Goal: Task Accomplishment & Management: Complete application form

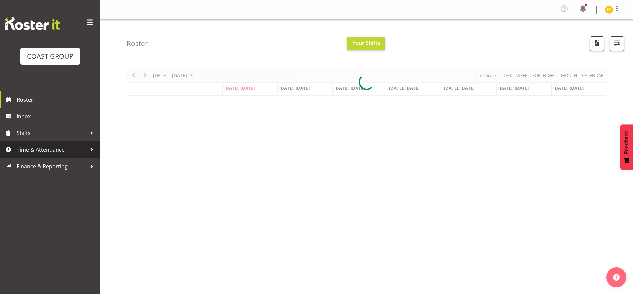
click at [31, 149] on span "Time & Attendance" at bounding box center [52, 149] width 70 height 10
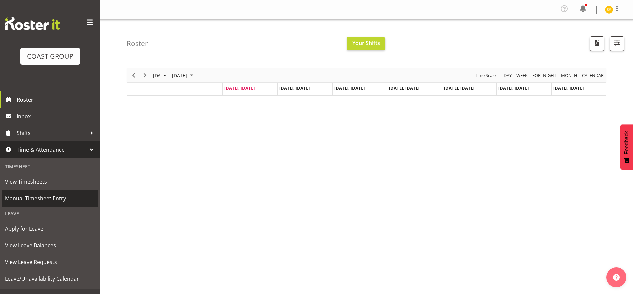
click at [47, 202] on span "Manual Timesheet Entry" at bounding box center [50, 198] width 90 height 10
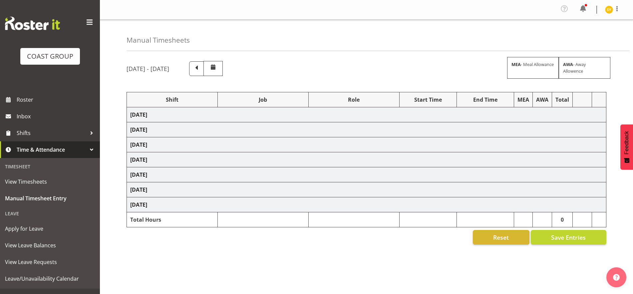
select select "69"
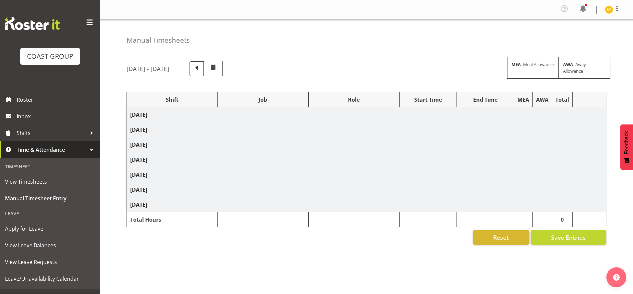
select select "69"
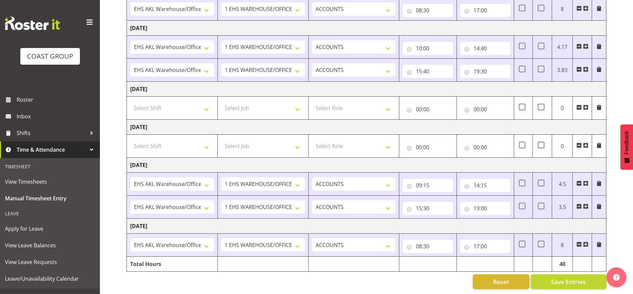
scroll to position [215, 0]
click at [419, 201] on input "15:30" at bounding box center [427, 207] width 50 height 13
click at [462, 220] on select "00 01 02 03 04 05 06 07 08 09 10 11 12 13 14 15 16 17 18 19 20 21 22 23 24 25 2…" at bounding box center [465, 225] width 15 height 13
select select "45"
click at [458, 219] on select "00 01 02 03 04 05 06 07 08 09 10 11 12 13 14 15 16 17 18 19 20 21 22 23 24 25 2…" at bounding box center [465, 225] width 15 height 13
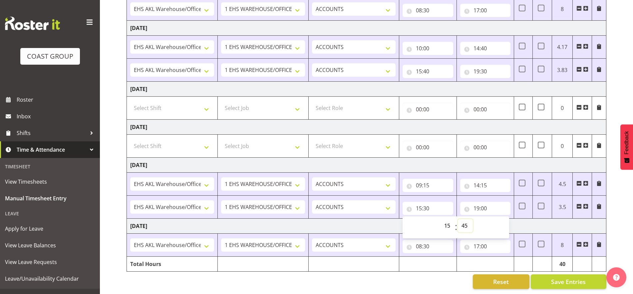
type input "15:45"
click at [484, 201] on input "19:00" at bounding box center [485, 207] width 50 height 13
click at [504, 220] on select "00 01 02 03 04 05 06 07 08 09 10 11 12 13 14 15 16 17 18 19 20 21 22 23" at bounding box center [505, 225] width 15 height 13
select select "16"
click at [498, 219] on select "00 01 02 03 04 05 06 07 08 09 10 11 12 13 14 15 16 17 18 19 20 21 22 23" at bounding box center [505, 225] width 15 height 13
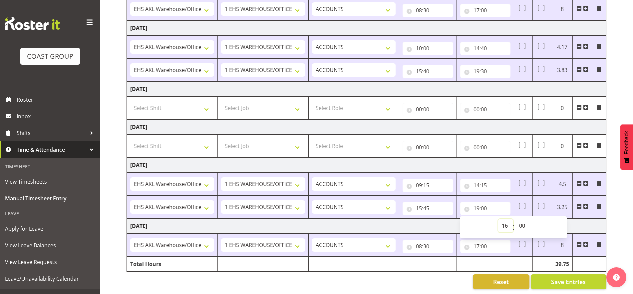
type input "16:00"
click at [524, 220] on select "00 01 02 03 04 05 06 07 08 09 10 11 12 13 14 15 16 17 18 19 20 21 22 23 24 25 2…" at bounding box center [522, 225] width 15 height 13
select select "45"
click at [515, 219] on select "00 01 02 03 04 05 06 07 08 09 10 11 12 13 14 15 16 17 18 19 20 21 22 23 24 25 2…" at bounding box center [522, 225] width 15 height 13
type input "16:45"
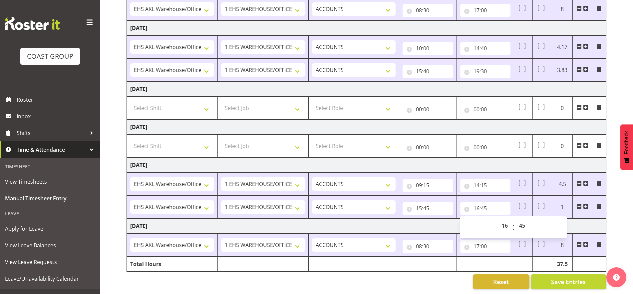
click at [587, 203] on span at bounding box center [585, 205] width 5 height 5
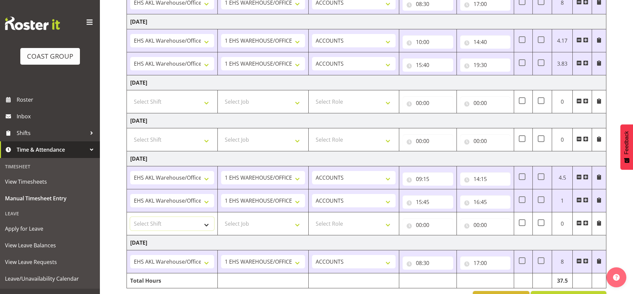
click at [201, 225] on select "Select Shift EHS AKL Warehouse/Office" at bounding box center [172, 223] width 84 height 13
select select "1083"
click at [130, 217] on select "Select Shift EHS AKL Warehouse/Office" at bounding box center [172, 223] width 84 height 13
click at [287, 226] on select "Select Job 1 Carlton Events 1 [PERSON_NAME][GEOGRAPHIC_DATA] 1 [PERSON_NAME][GE…" at bounding box center [263, 223] width 84 height 13
select select "69"
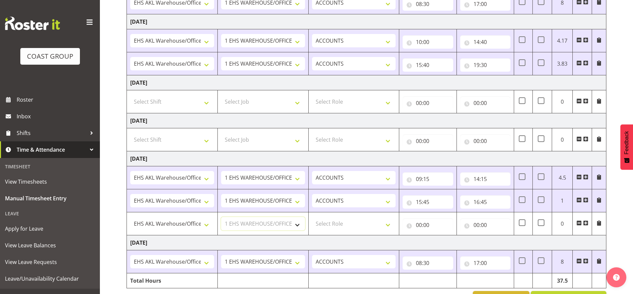
click at [221, 217] on select "Select Job 1 Carlton Events 1 [PERSON_NAME][GEOGRAPHIC_DATA] 1 [PERSON_NAME][GE…" at bounding box center [263, 223] width 84 height 13
click at [380, 224] on select "Select Role ACCOUNTS" at bounding box center [354, 223] width 84 height 13
select select "204"
click at [312, 217] on select "Select Role ACCOUNTS" at bounding box center [354, 223] width 84 height 13
click at [426, 227] on input "00:00" at bounding box center [427, 224] width 50 height 13
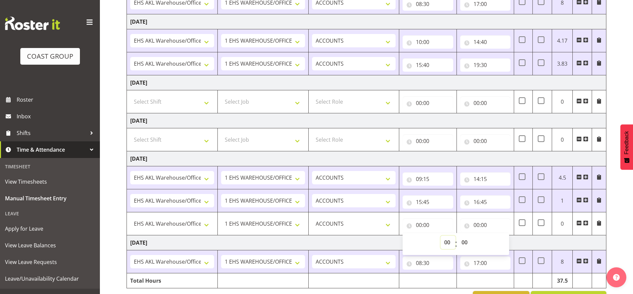
click at [448, 244] on select "00 01 02 03 04 05 06 07 08 09 10 11 12 13 14 15 16 17 18 19 20 21 22 23" at bounding box center [447, 241] width 15 height 13
select select "18"
click at [440, 235] on select "00 01 02 03 04 05 06 07 08 09 10 11 12 13 14 15 16 17 18 19 20 21 22 23" at bounding box center [447, 241] width 15 height 13
type input "18:00"
click at [485, 223] on input "00:00" at bounding box center [485, 224] width 50 height 13
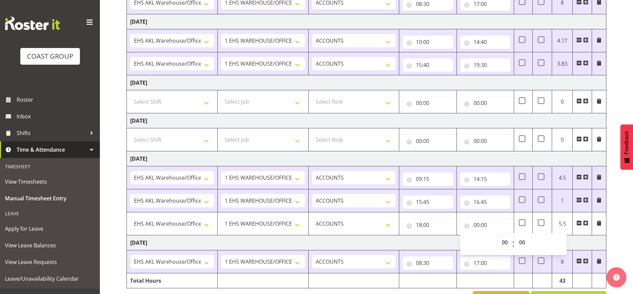
click at [501, 243] on select "00 01 02 03 04 05 06 07 08 09 10 11 12 13 14 15 16 17 18 19 20 21 22 23" at bounding box center [505, 241] width 15 height 13
select select "20"
click at [498, 235] on select "00 01 02 03 04 05 06 07 08 09 10 11 12 13 14 15 16 17 18 19 20 21 22 23" at bounding box center [505, 241] width 15 height 13
type input "20:00"
click at [521, 243] on select "00 01 02 03 04 05 06 07 08 09 10 11 12 13 14 15 16 17 18 19 20 21 22 23 24 25 2…" at bounding box center [522, 241] width 15 height 13
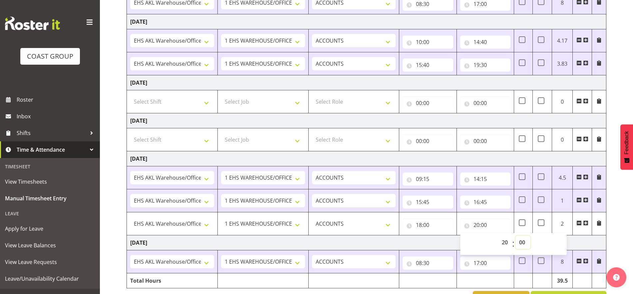
select select "30"
click at [515, 235] on select "00 01 02 03 04 05 06 07 08 09 10 11 12 13 14 15 16 17 18 19 20 21 22 23 24 25 2…" at bounding box center [522, 241] width 15 height 13
type input "20:30"
click at [580, 237] on td "[DATE]" at bounding box center [366, 242] width 479 height 15
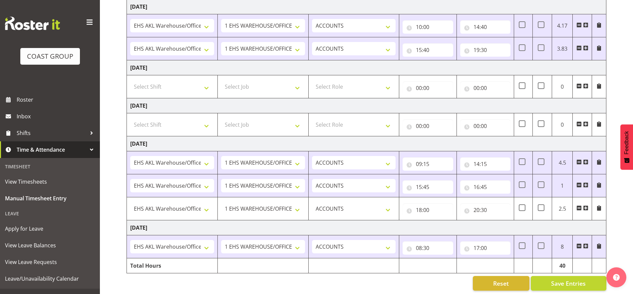
scroll to position [238, 0]
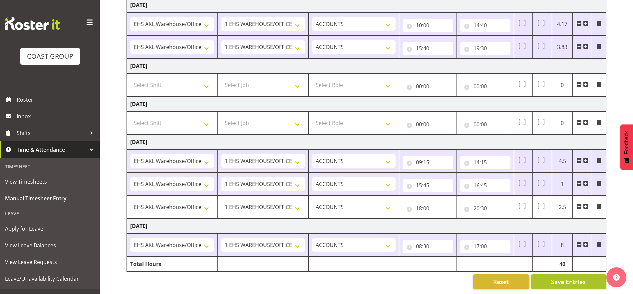
click at [577, 277] on span "Save Entries" at bounding box center [568, 281] width 35 height 9
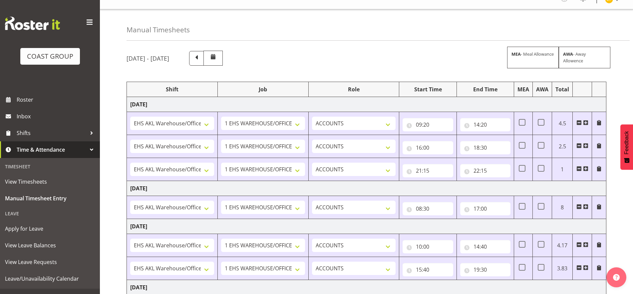
scroll to position [0, 0]
